Goal: Information Seeking & Learning: Check status

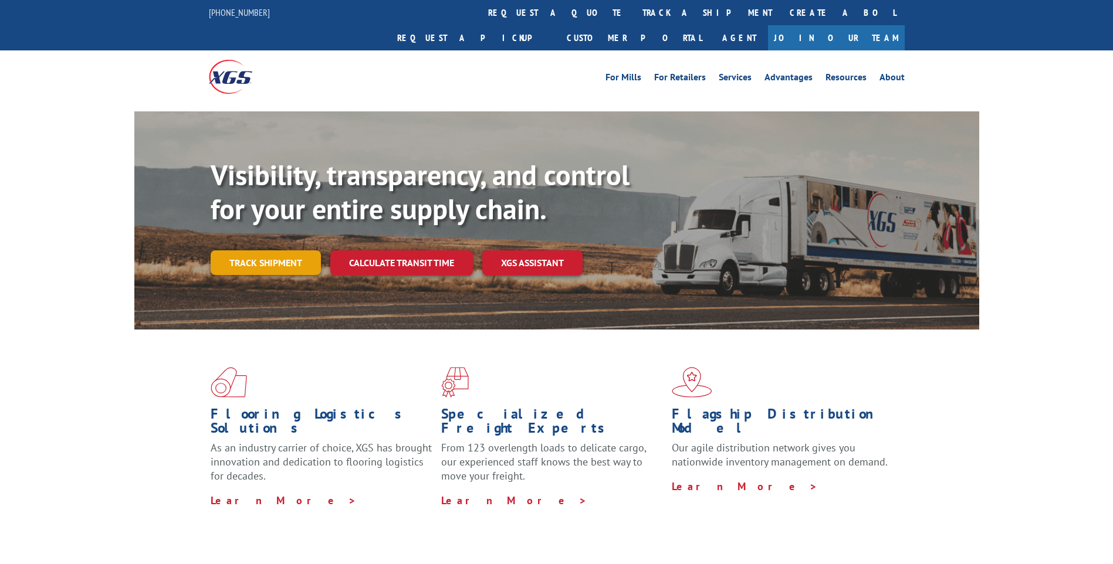
click at [296, 250] on link "Track shipment" at bounding box center [266, 262] width 110 height 25
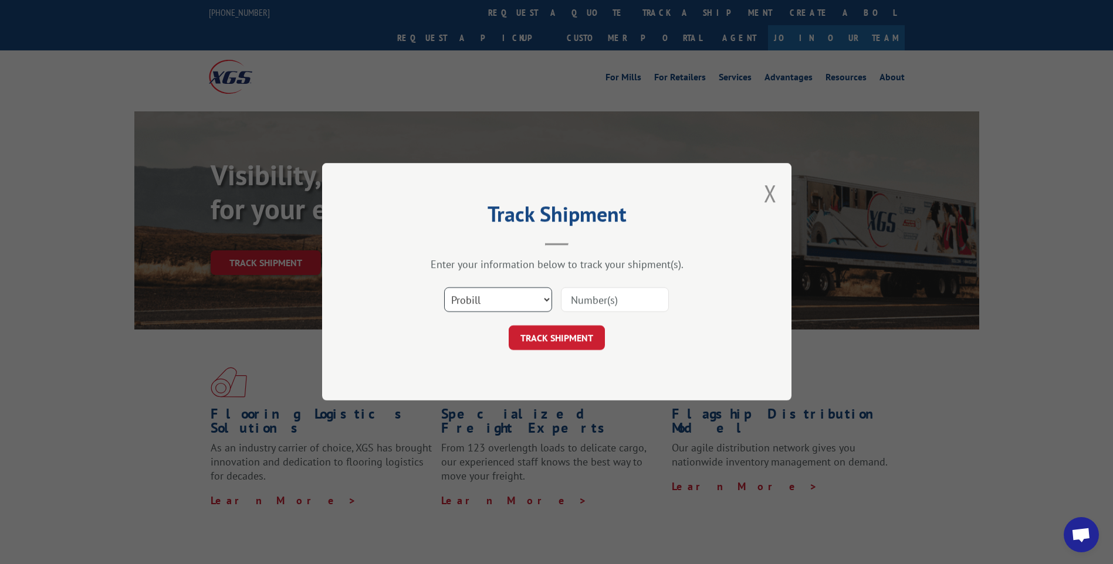
click at [509, 293] on select "Select category... Probill BOL PO" at bounding box center [498, 300] width 108 height 25
select select "bol"
click at [444, 288] on select "Select category... Probill BOL PO" at bounding box center [498, 300] width 108 height 25
click at [592, 307] on input at bounding box center [615, 300] width 108 height 25
type input "5268322"
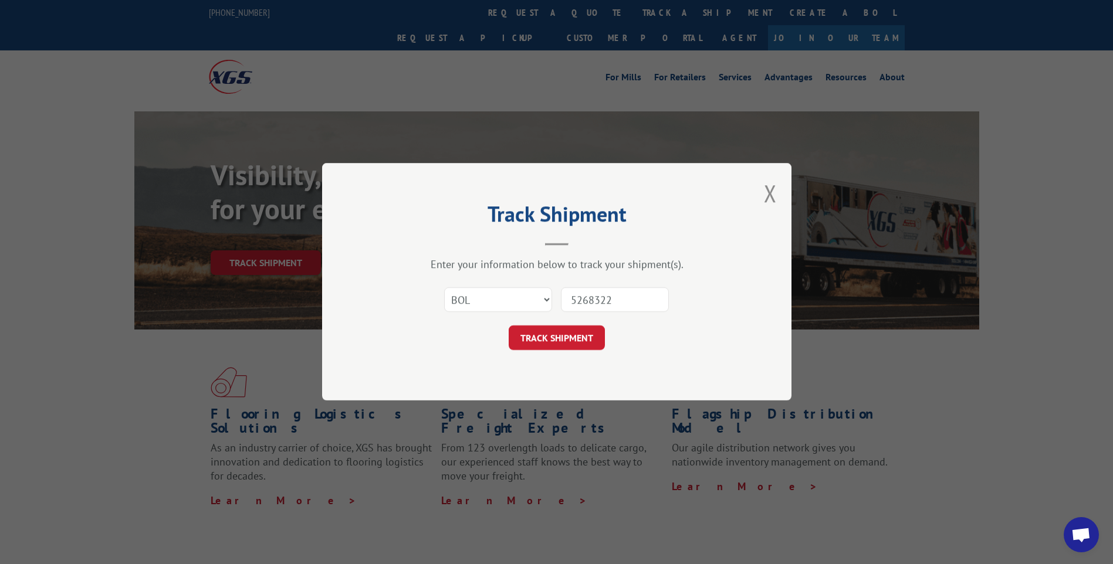
click button "TRACK SHIPMENT" at bounding box center [556, 338] width 96 height 25
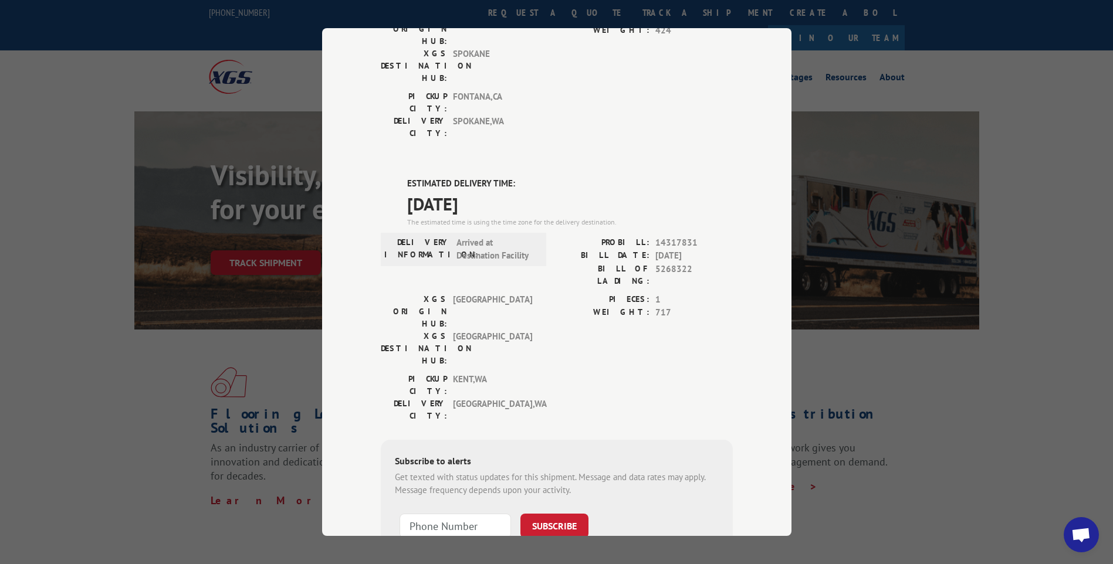
scroll to position [208, 0]
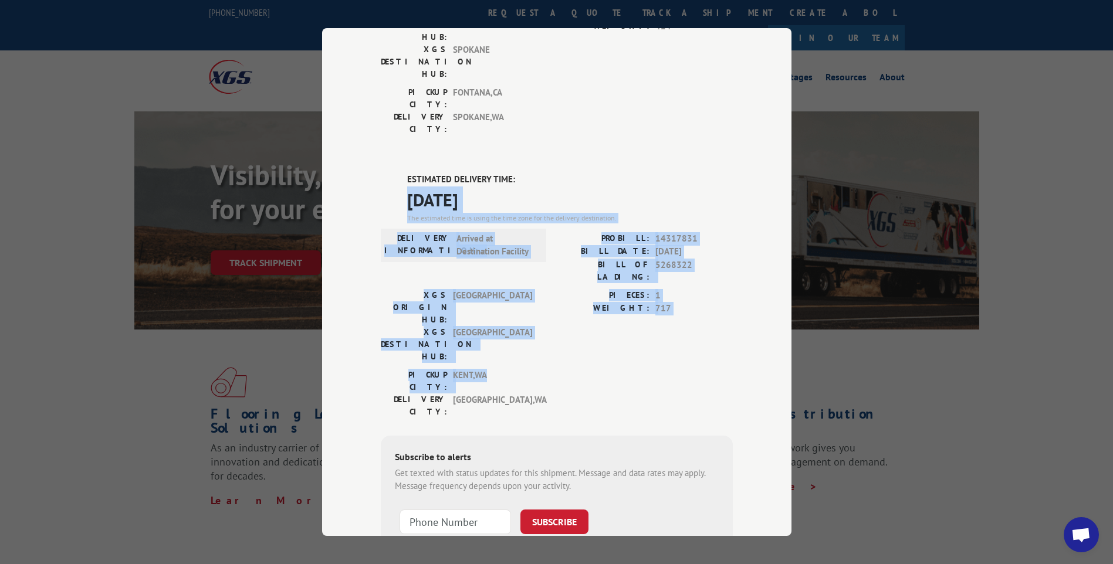
drag, startPoint x: 690, startPoint y: 264, endPoint x: 400, endPoint y: 137, distance: 317.0
click at [400, 173] on div "ESTIMATED DELIVERY TIME: [DATE] The estimated time is using the time zone for t…" at bounding box center [557, 384] width 352 height 422
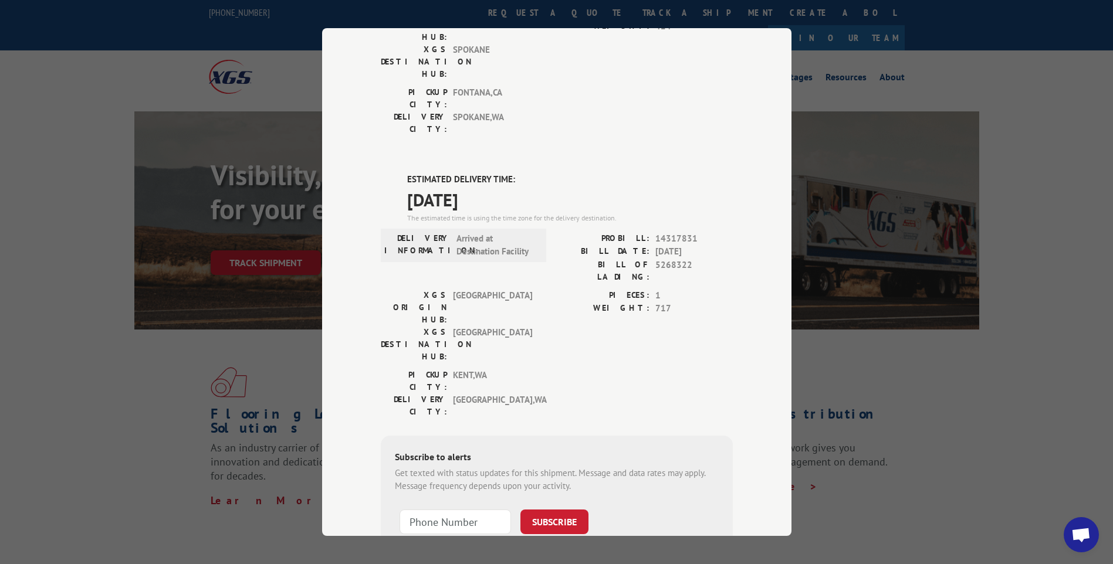
drag, startPoint x: 400, startPoint y: 137, endPoint x: 570, endPoint y: 265, distance: 213.1
click at [570, 369] on div "[GEOGRAPHIC_DATA]: [GEOGRAPHIC_DATA] , [GEOGRAPHIC_DATA]: [GEOGRAPHIC_DATA] , […" at bounding box center [557, 396] width 352 height 55
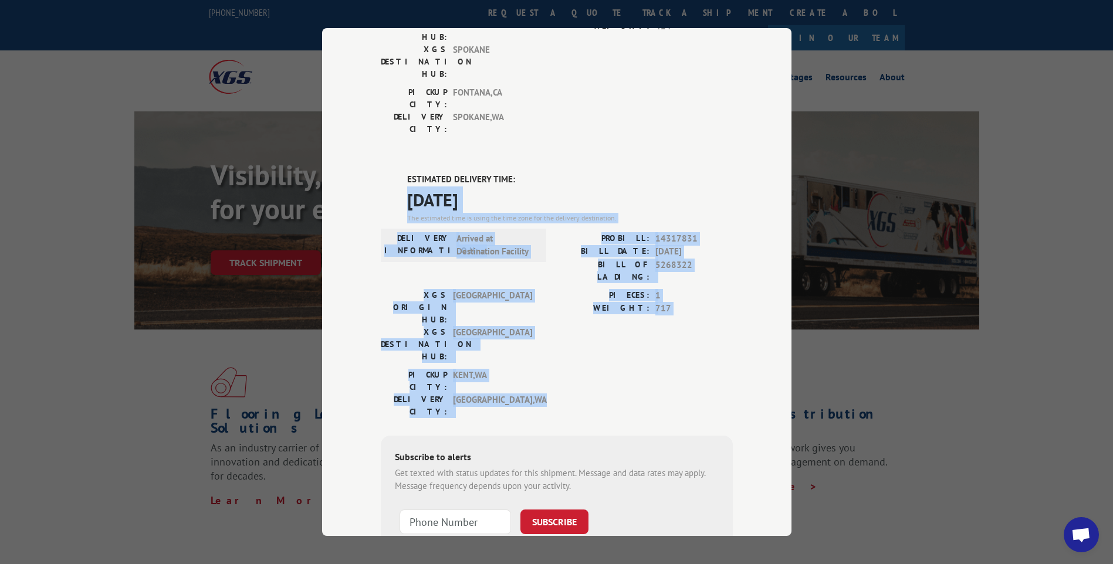
drag, startPoint x: 636, startPoint y: 279, endPoint x: 349, endPoint y: 126, distance: 325.1
click at [349, 126] on div "Track Shipment DELIVERED DELIVERY INFORMATION: PROBILL: 9858013 BILL DATE: [DAT…" at bounding box center [556, 282] width 469 height 508
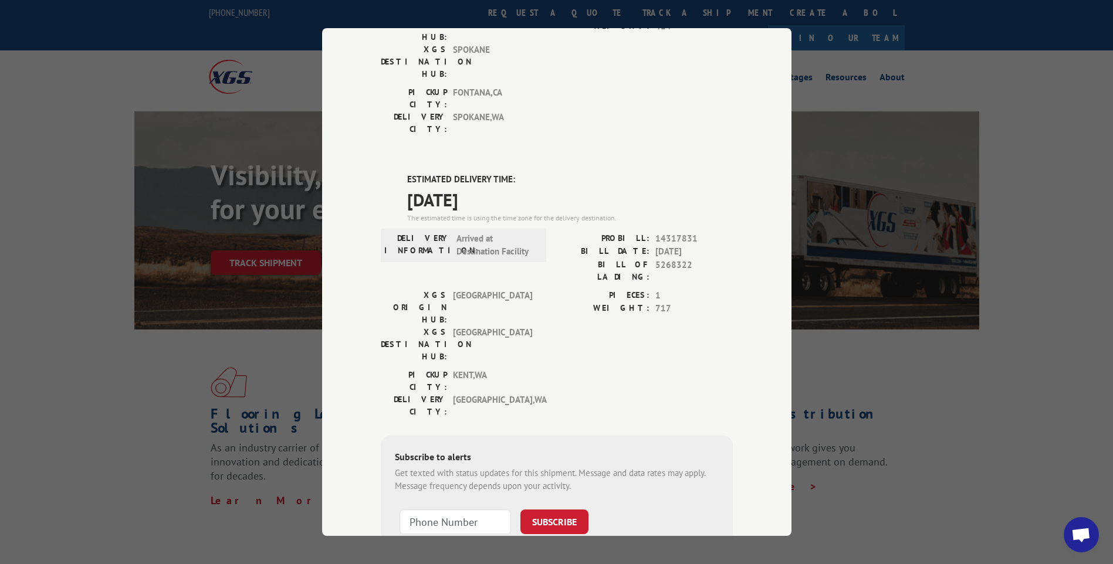
click at [603, 293] on div "ESTIMATED DELIVERY TIME: [DATE] The estimated time is using the time zone for t…" at bounding box center [557, 384] width 352 height 422
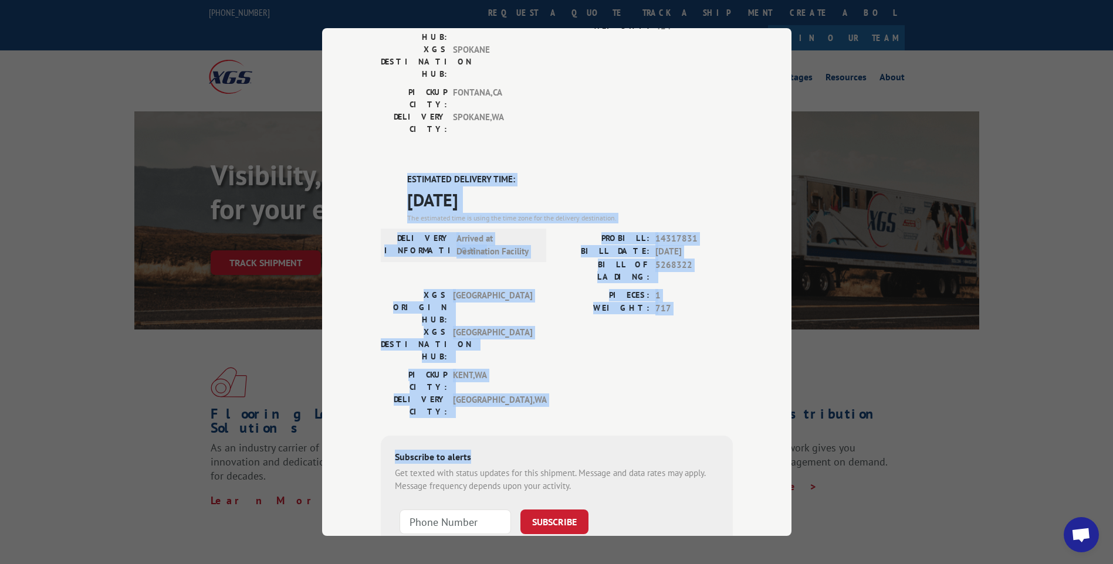
drag, startPoint x: 670, startPoint y: 290, endPoint x: 397, endPoint y: 114, distance: 324.5
click at [397, 173] on div "ESTIMATED DELIVERY TIME: [DATE] The estimated time is using the time zone for t…" at bounding box center [557, 384] width 352 height 422
click at [672, 369] on div "[GEOGRAPHIC_DATA]: [GEOGRAPHIC_DATA] , [GEOGRAPHIC_DATA]: [GEOGRAPHIC_DATA] , […" at bounding box center [557, 396] width 352 height 55
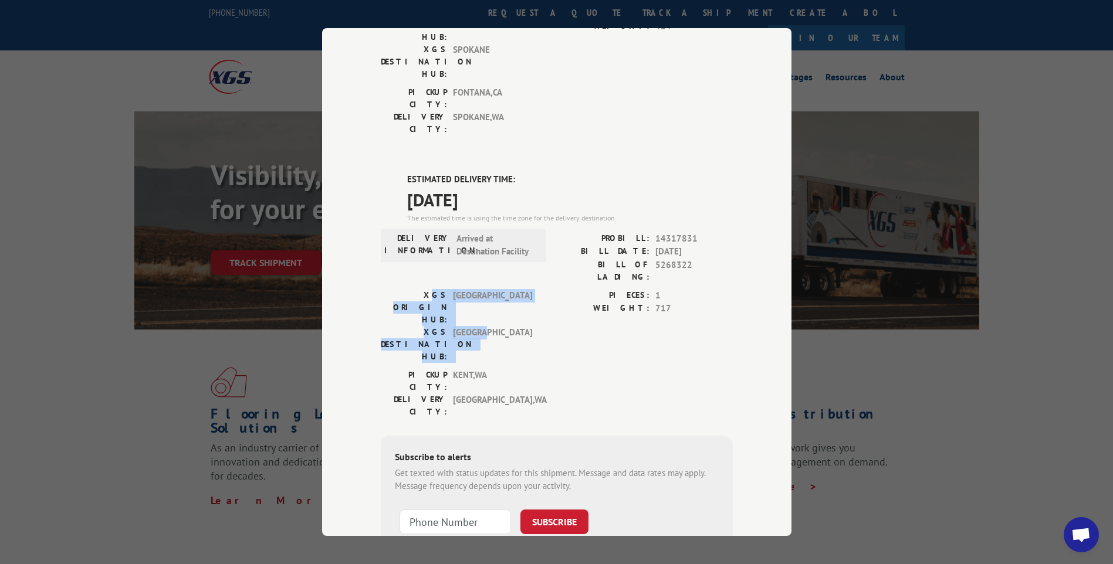
drag, startPoint x: 480, startPoint y: 240, endPoint x: 388, endPoint y: 218, distance: 94.9
click at [388, 289] on div "XGS ORIGIN HUB: [GEOGRAPHIC_DATA] XGS DESTINATION HUB: [GEOGRAPHIC_DATA]" at bounding box center [460, 326] width 158 height 74
drag, startPoint x: 388, startPoint y: 218, endPoint x: 494, endPoint y: 264, distance: 115.8
click at [494, 394] on span "[GEOGRAPHIC_DATA] , [GEOGRAPHIC_DATA]" at bounding box center [492, 406] width 79 height 25
